Goal: Download file/media

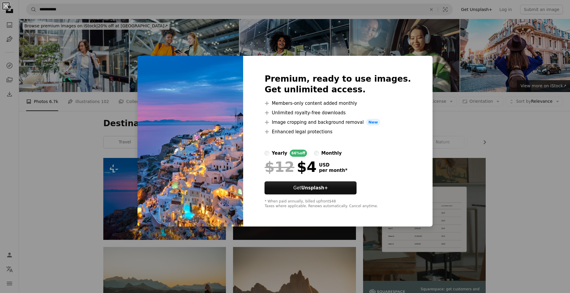
click at [261, 149] on div "Premium, ready to use images. Get unlimited access. A plus sign Members-only co…" at bounding box center [337, 141] width 189 height 171
click at [118, 179] on div "An X shape Premium, ready to use images. Get unlimited access. A plus sign Memb…" at bounding box center [285, 146] width 570 height 293
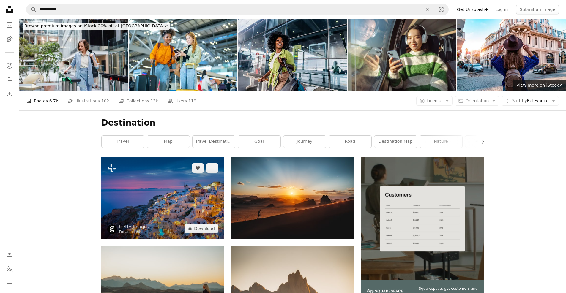
click at [145, 199] on img at bounding box center [162, 198] width 123 height 82
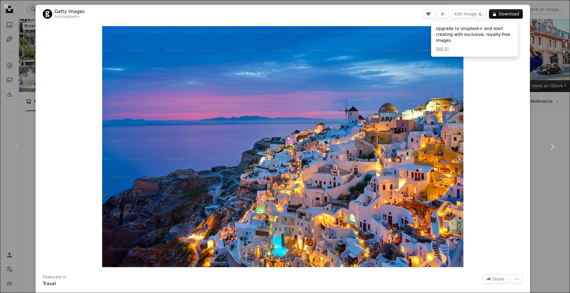
click at [492, 83] on div "Zoom in" at bounding box center [283, 146] width 494 height 247
click at [452, 37] on img "Zoom in on this image" at bounding box center [283, 146] width 362 height 241
